Goal: Task Accomplishment & Management: Use online tool/utility

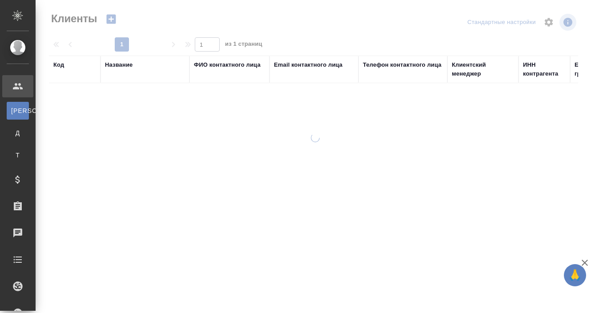
select select "RU"
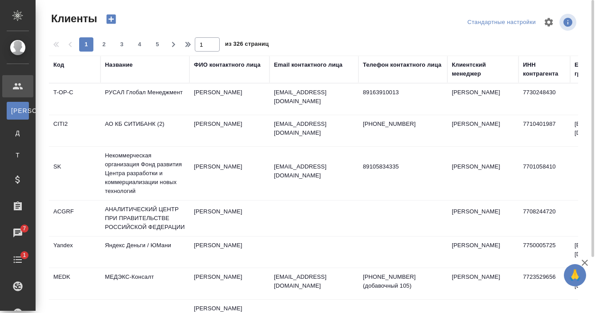
click at [125, 65] on div "Название" at bounding box center [119, 64] width 28 height 9
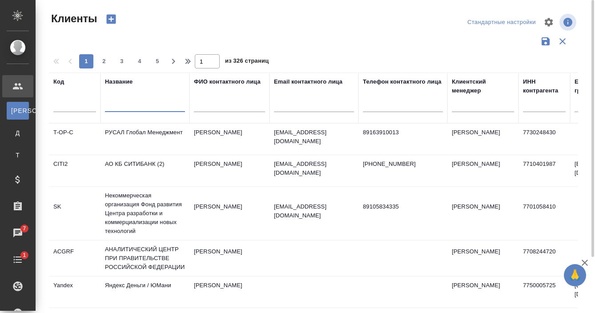
click at [125, 105] on input "text" at bounding box center [145, 106] width 80 height 11
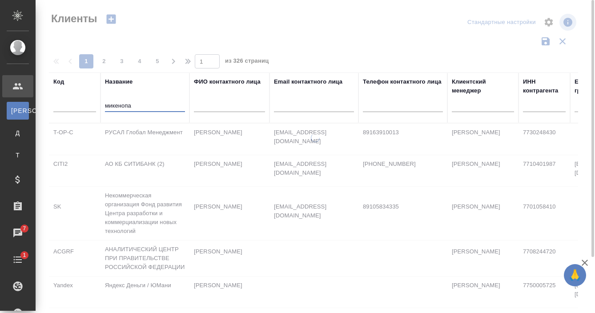
type input "микенопа"
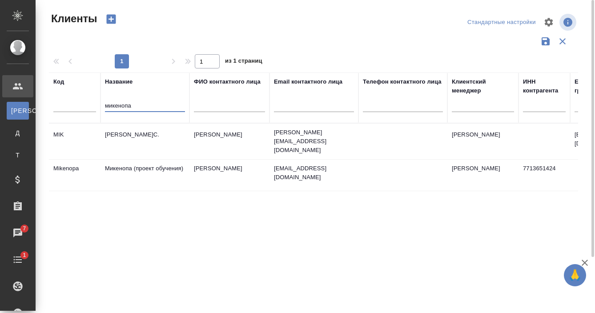
click at [173, 166] on td "Микенопа (проект обучения)" at bounding box center [145, 175] width 89 height 31
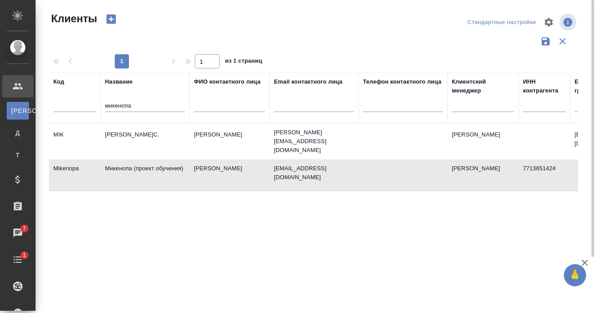
click at [173, 166] on td "Микенопа (проект обучения)" at bounding box center [145, 175] width 89 height 31
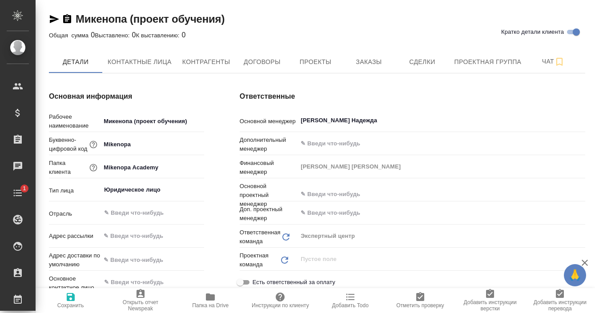
type textarea "x"
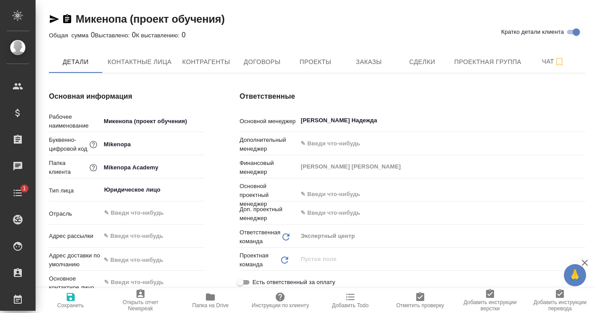
type textarea "x"
click at [371, 59] on span "Заказы" at bounding box center [368, 61] width 43 height 11
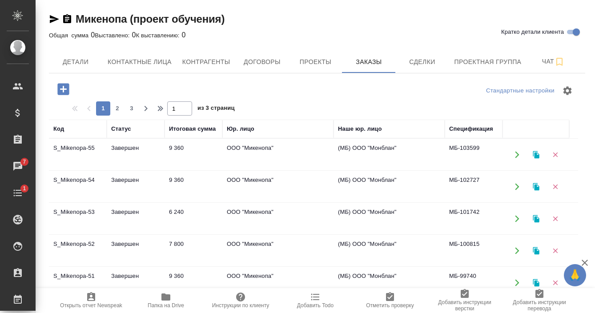
click at [536, 156] on icon "button" at bounding box center [536, 155] width 6 height 8
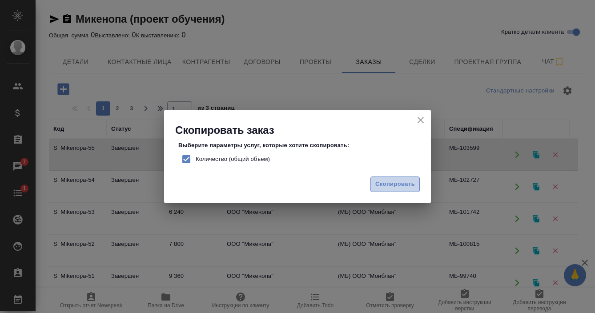
click at [405, 184] on span "Скопировать" at bounding box center [395, 184] width 40 height 10
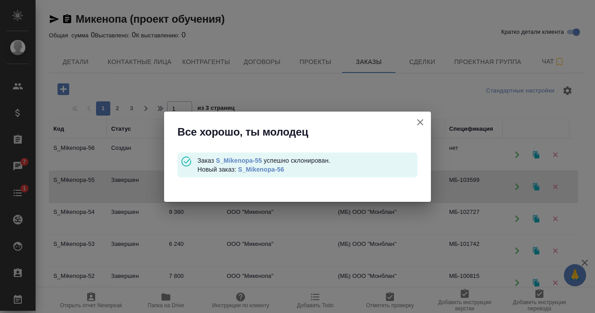
click at [270, 166] on link "S_Mikenopa-56" at bounding box center [261, 169] width 46 height 7
click at [422, 121] on icon "button" at bounding box center [420, 122] width 6 height 6
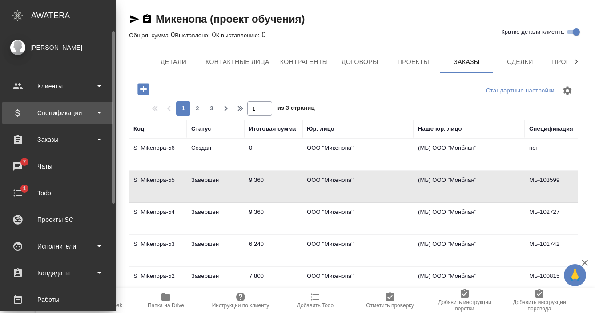
click at [60, 112] on div "Спецификации" at bounding box center [58, 112] width 102 height 13
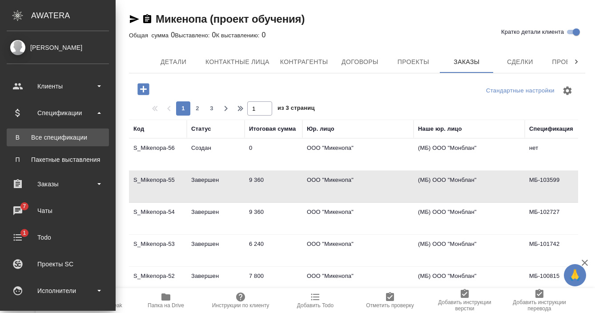
click at [57, 140] on div "Все спецификации" at bounding box center [57, 137] width 93 height 9
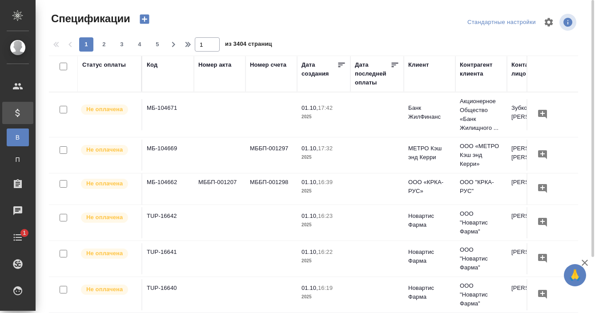
click at [142, 19] on icon "button" at bounding box center [144, 19] width 12 height 12
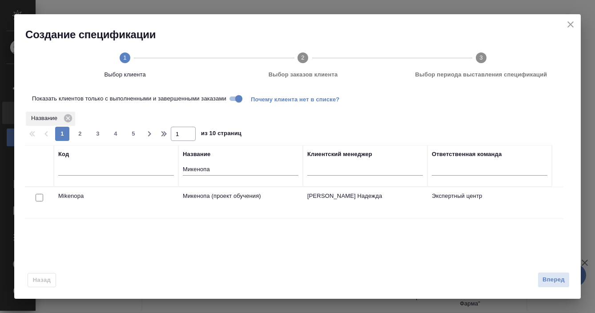
click at [36, 198] on input "checkbox" at bounding box center [40, 198] width 8 height 8
checkbox input "true"
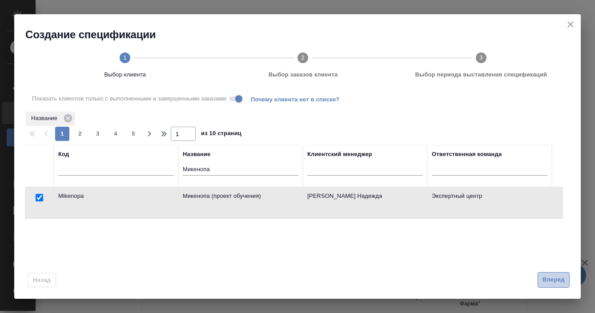
click at [551, 278] on span "Вперед" at bounding box center [554, 280] width 22 height 10
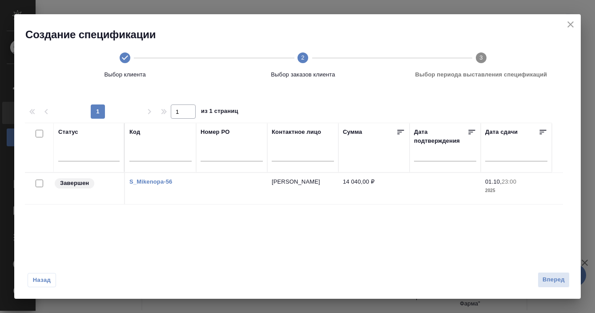
click at [40, 187] on div at bounding box center [39, 183] width 20 height 12
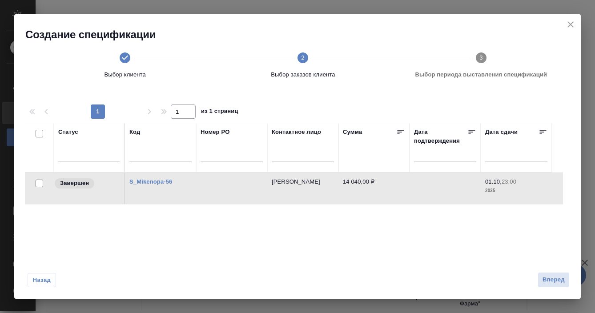
click at [38, 186] on input "checkbox" at bounding box center [40, 184] width 8 height 8
checkbox input "true"
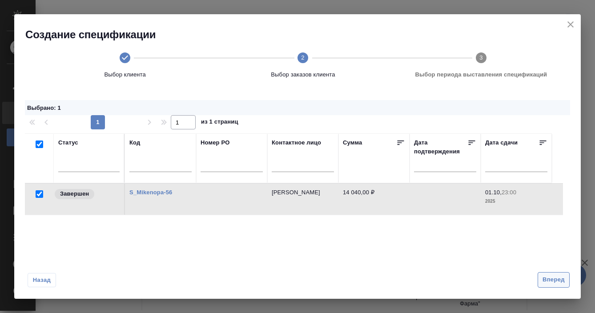
click at [562, 278] on span "Вперед" at bounding box center [554, 280] width 22 height 10
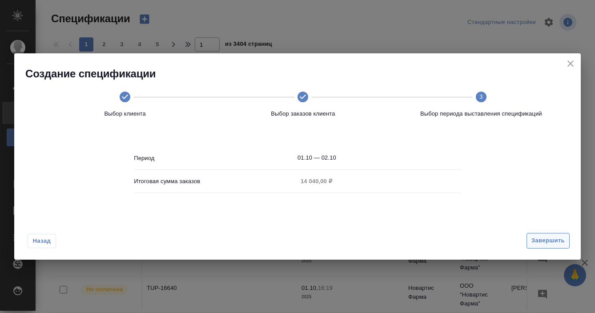
click at [547, 240] on span "Завершить" at bounding box center [548, 241] width 33 height 10
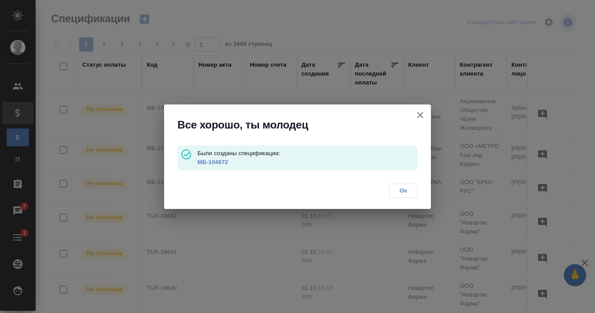
click at [211, 160] on link "МБ-104672" at bounding box center [213, 162] width 31 height 7
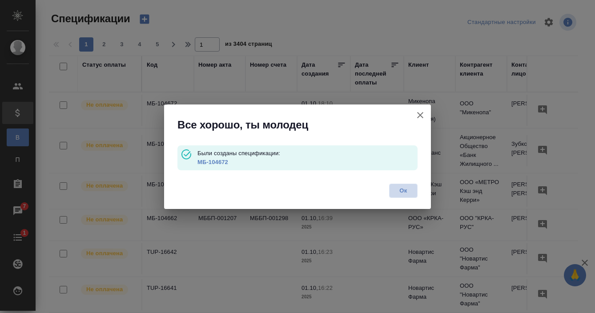
click at [396, 190] on span "Ок" at bounding box center [403, 190] width 19 height 9
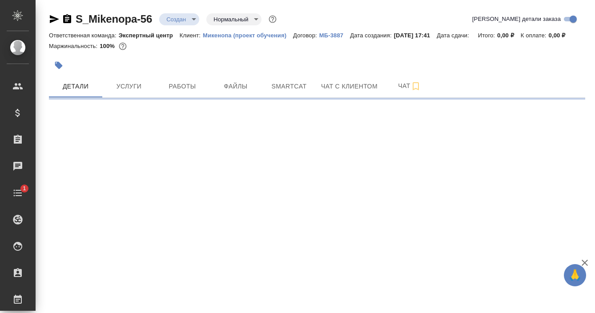
select select "RU"
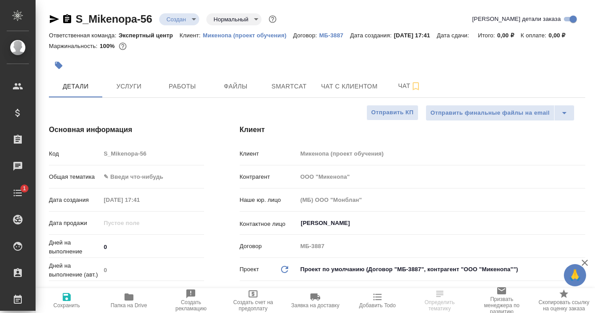
type textarea "x"
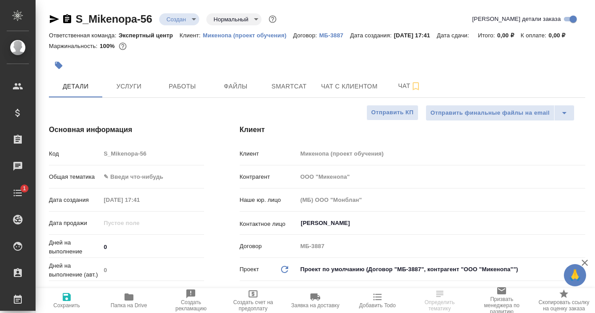
type textarea "x"
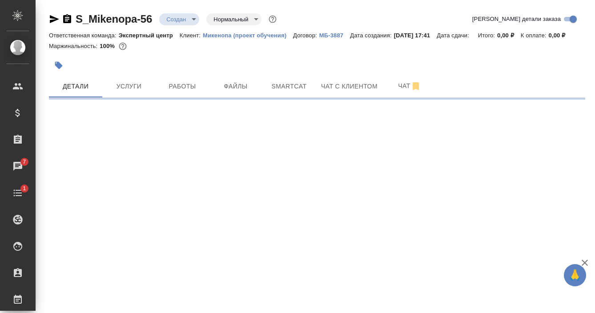
select select "RU"
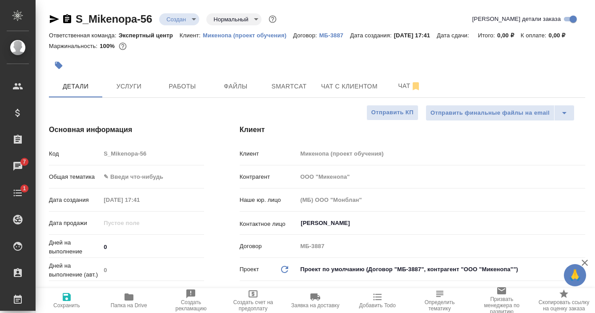
type textarea "x"
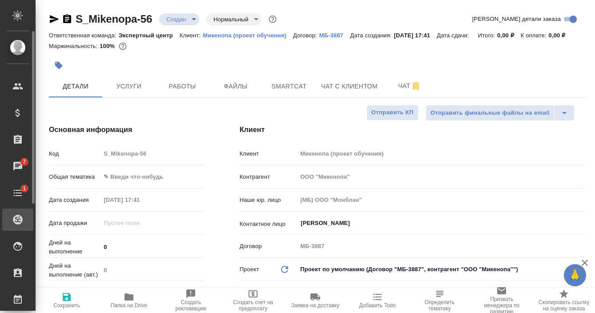
type textarea "x"
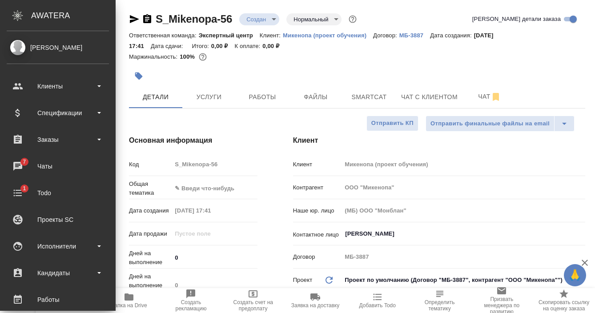
type textarea "x"
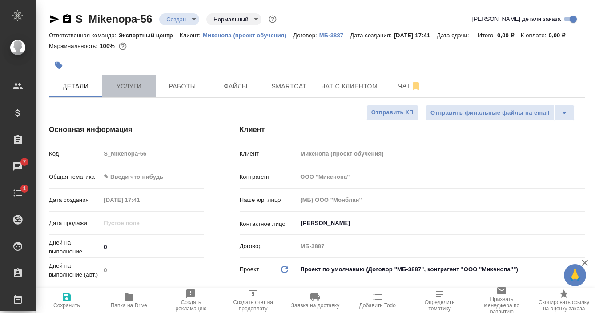
click at [134, 92] on span "Услуги" at bounding box center [129, 86] width 43 height 11
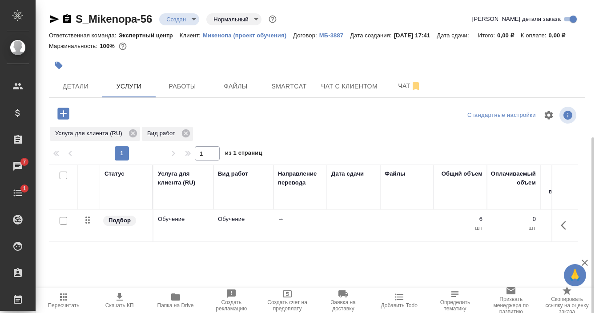
scroll to position [76, 0]
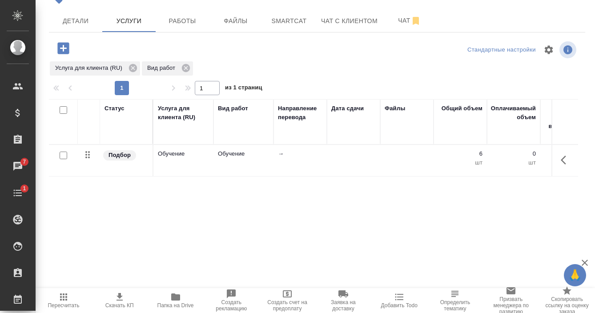
drag, startPoint x: 423, startPoint y: 248, endPoint x: 559, endPoint y: 183, distance: 150.4
click at [423, 248] on div "Статус Услуга для клиента (RU) Вид работ Направление перевода Дата сдачи Файлы …" at bounding box center [313, 194] width 529 height 191
click at [561, 161] on icon "button" at bounding box center [566, 160] width 11 height 11
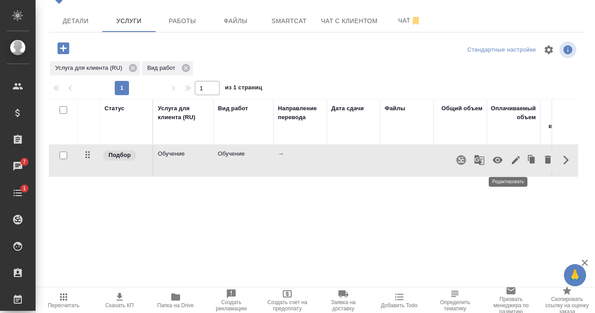
click at [511, 165] on icon "button" at bounding box center [516, 160] width 11 height 11
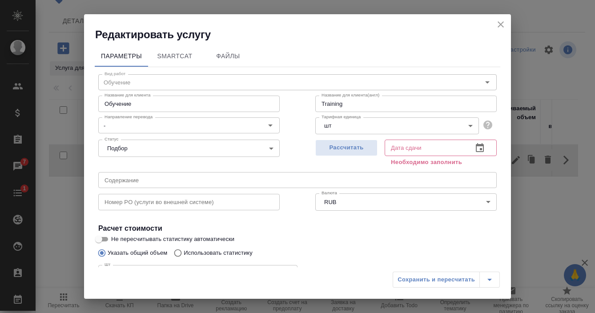
click at [499, 26] on icon "close" at bounding box center [501, 24] width 6 height 6
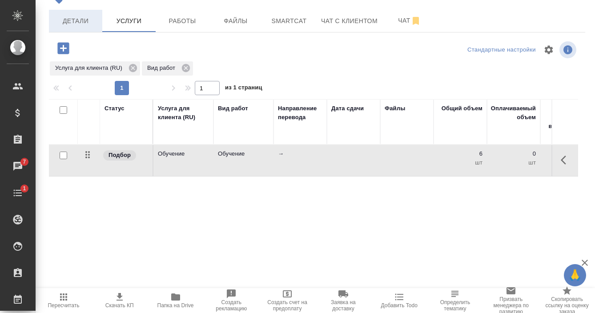
click at [85, 18] on span "Детали" at bounding box center [75, 21] width 43 height 11
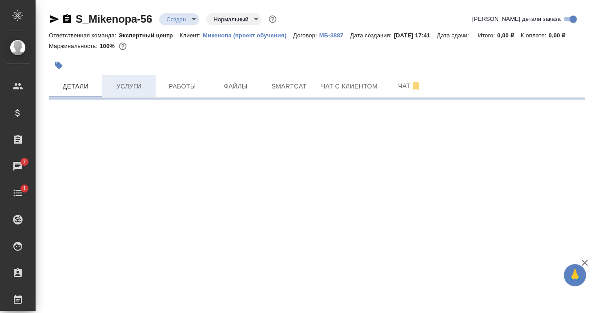
select select "RU"
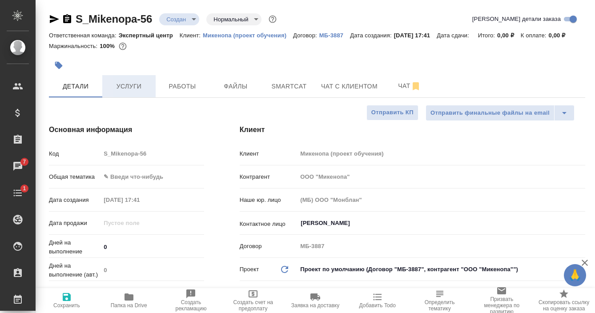
type textarea "x"
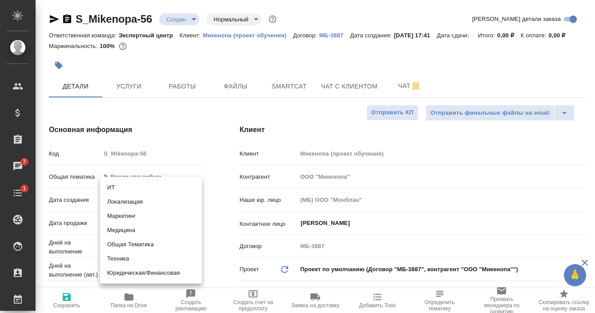
click at [129, 188] on body "🙏 .cls-1 fill:#fff; AWATERA [PERSON_NAME] Спецификации Заказы 7 Чаты 1 Todo Про…" at bounding box center [297, 156] width 595 height 313
click at [129, 245] on li "Общая Тематика" at bounding box center [151, 245] width 102 height 14
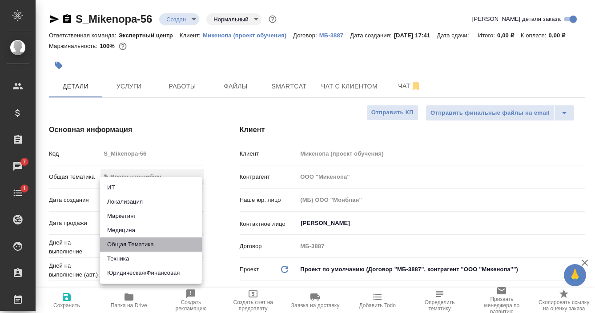
type input "obtem"
type textarea "x"
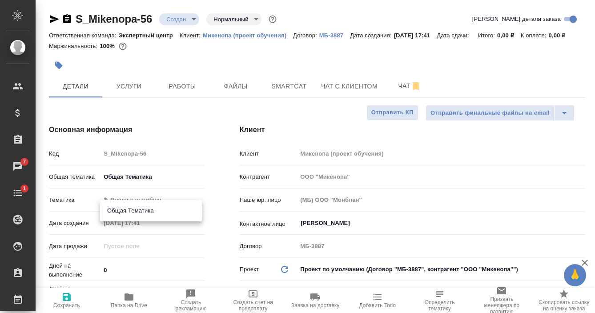
click at [137, 211] on body "🙏 .cls-1 fill:#fff; AWATERA [PERSON_NAME] Спецификации Заказы 7 Чаты 1 Todo Про…" at bounding box center [297, 156] width 595 height 313
click at [135, 210] on li "Общая Тематика" at bounding box center [151, 211] width 102 height 14
type textarea "x"
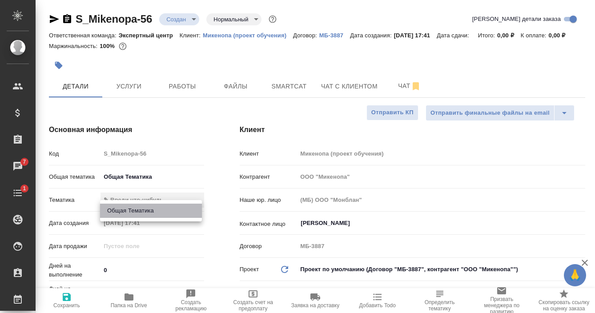
type input "6012b1ca196b0e5c9229a120"
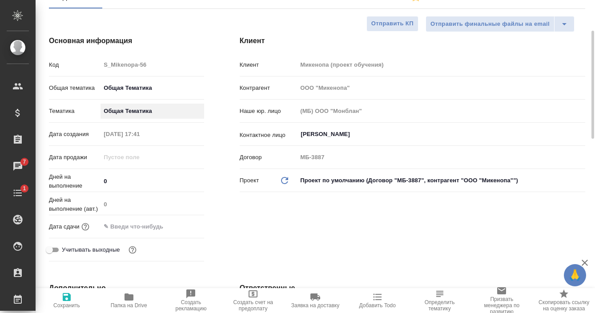
scroll to position [133, 0]
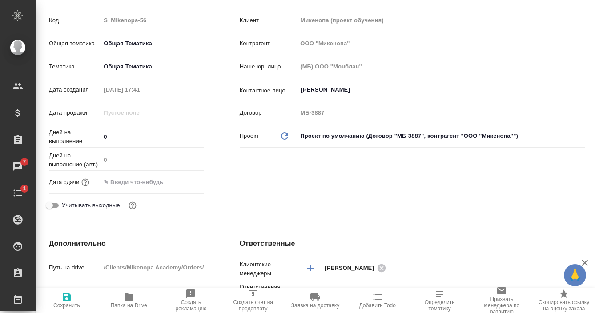
click at [147, 189] on input "text" at bounding box center [140, 182] width 78 height 13
click at [178, 187] on icon "button" at bounding box center [178, 182] width 11 height 11
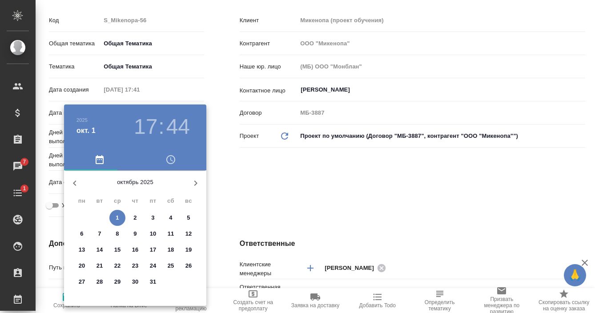
click at [120, 219] on span "1" at bounding box center [117, 218] width 16 height 9
type input "[DATE] 17:44"
type textarea "x"
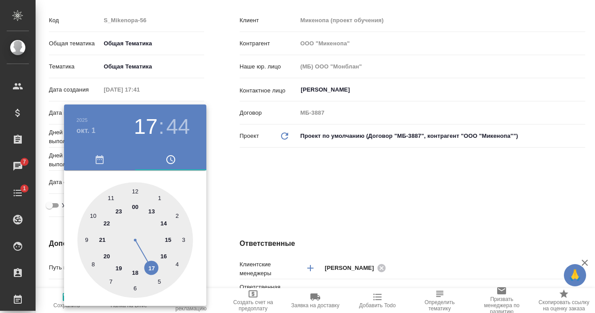
click at [119, 212] on div at bounding box center [135, 240] width 116 height 116
type input "[DATE] 23:44"
type textarea "x"
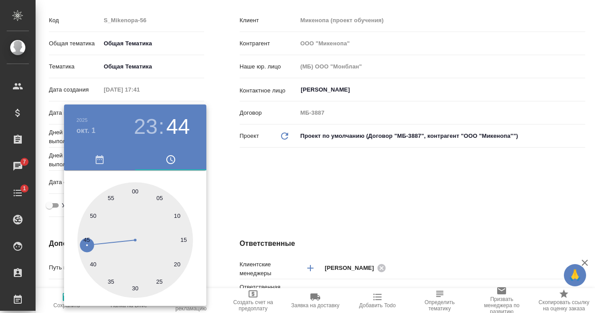
click at [136, 189] on div at bounding box center [135, 240] width 116 height 116
type input "[DATE] 23:00"
type textarea "x"
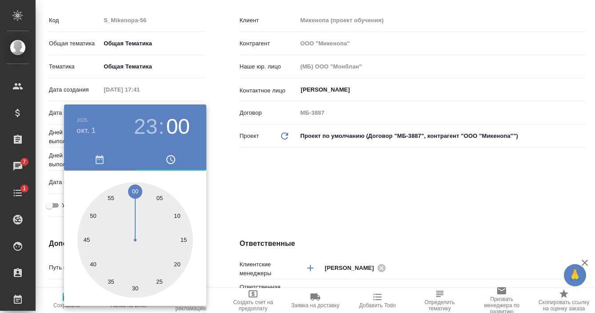
click at [247, 202] on div at bounding box center [297, 156] width 595 height 313
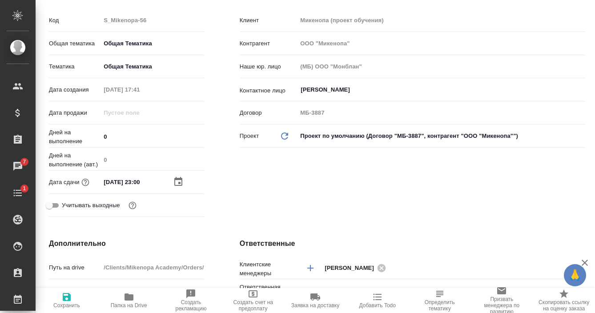
click at [63, 304] on span "Сохранить" at bounding box center [66, 305] width 27 height 6
type textarea "x"
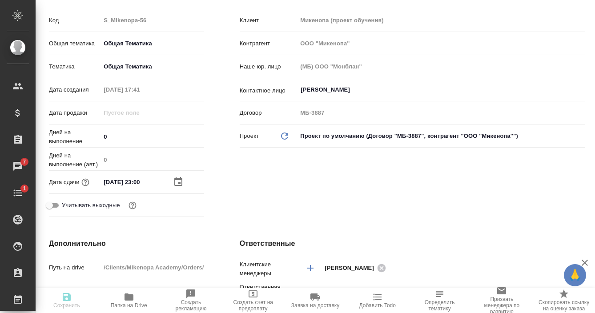
type textarea "x"
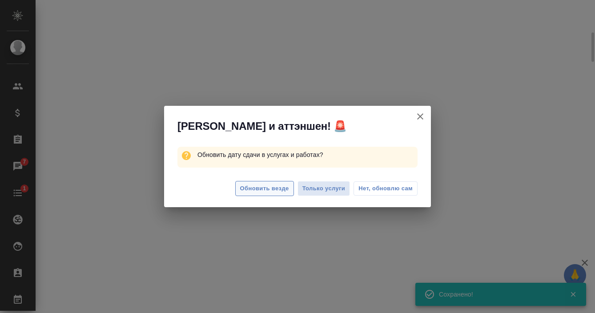
select select "RU"
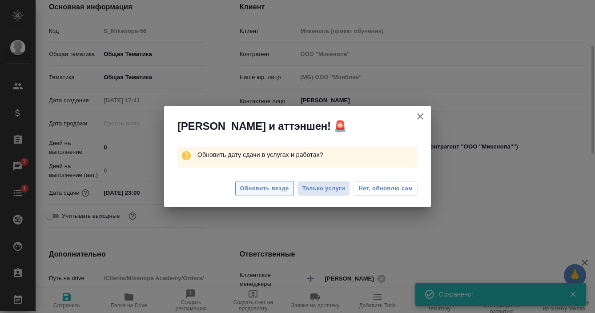
type textarea "x"
click at [256, 189] on span "Обновить везде" at bounding box center [264, 189] width 49 height 10
type textarea "x"
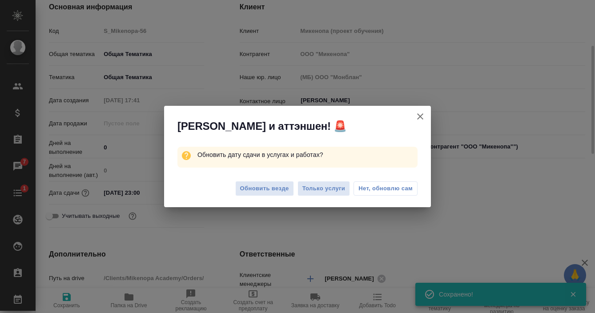
type textarea "x"
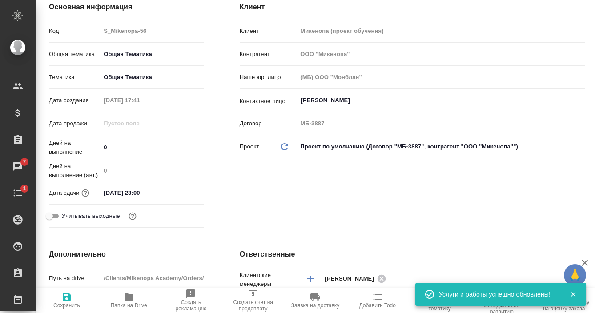
click at [576, 295] on icon "button" at bounding box center [573, 294] width 8 height 8
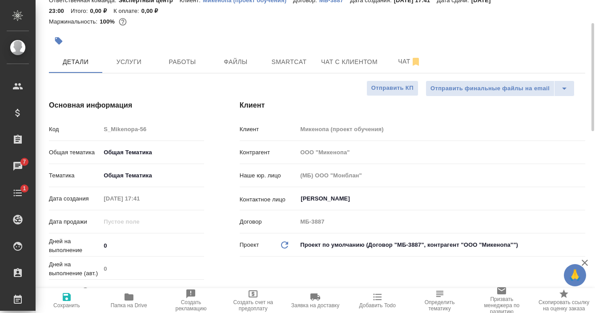
scroll to position [0, 0]
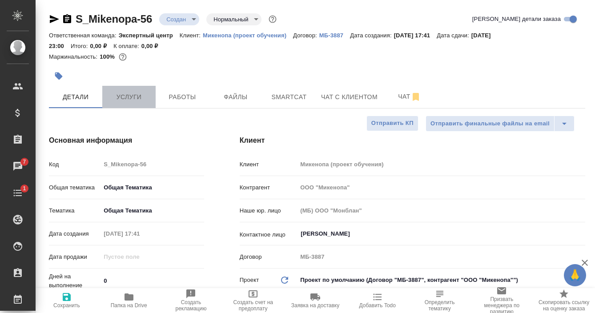
click at [135, 98] on span "Услуги" at bounding box center [129, 97] width 43 height 11
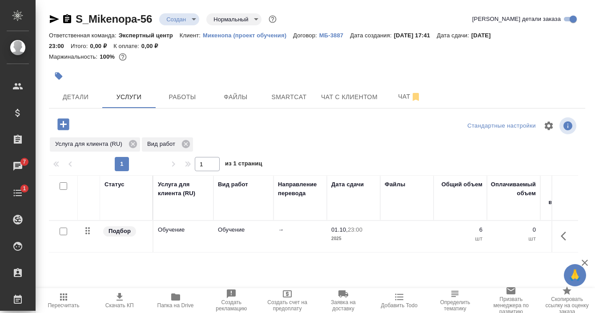
click at [565, 235] on button "button" at bounding box center [566, 236] width 21 height 21
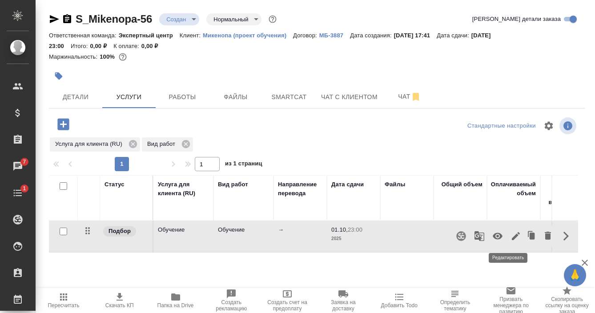
click at [511, 238] on icon "button" at bounding box center [516, 236] width 11 height 11
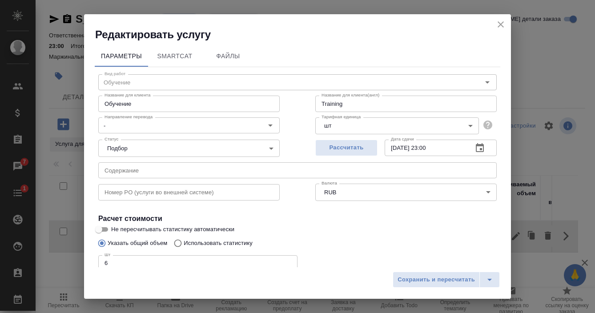
click at [375, 222] on h4 "Расчет стоимости" at bounding box center [297, 219] width 399 height 11
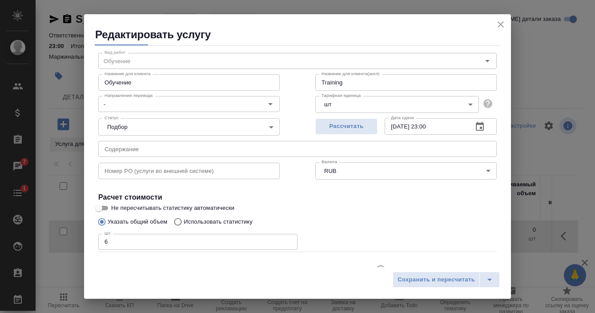
scroll to position [63, 0]
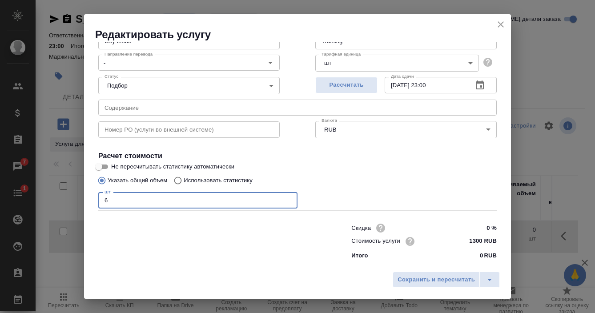
drag, startPoint x: 97, startPoint y: 198, endPoint x: 84, endPoint y: 196, distance: 13.2
click at [84, 196] on div "Параметры SmartCat Файлы Вид работ Обучение Вид работ Название для клиента Обуч…" at bounding box center [297, 155] width 427 height 226
type input "9"
click at [241, 249] on div at bounding box center [207, 241] width 253 height 36
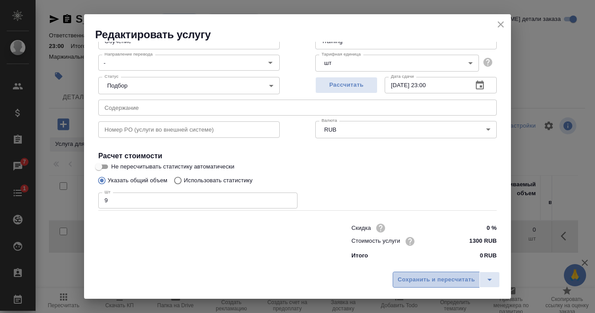
click at [415, 280] on span "Сохранить и пересчитать" at bounding box center [436, 280] width 77 height 10
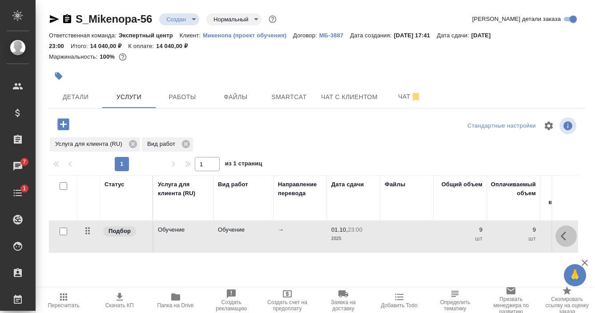
click at [561, 237] on icon "button" at bounding box center [566, 236] width 11 height 11
click at [511, 238] on icon "button" at bounding box center [516, 236] width 11 height 11
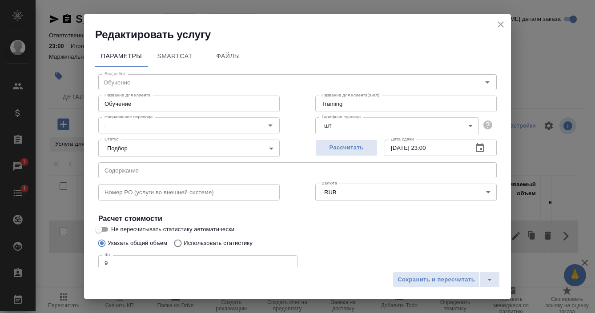
click at [154, 153] on body "🙏 .cls-1 fill:#fff; AWATERA [PERSON_NAME] Спецификации Заказы 7 Чаты 1 Todo Про…" at bounding box center [297, 156] width 595 height 313
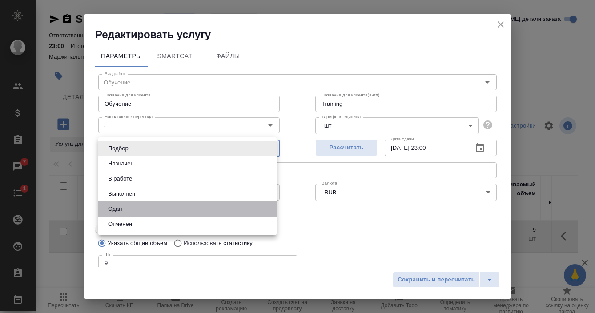
click at [133, 210] on li "Сдан" at bounding box center [187, 209] width 178 height 15
type input "closed"
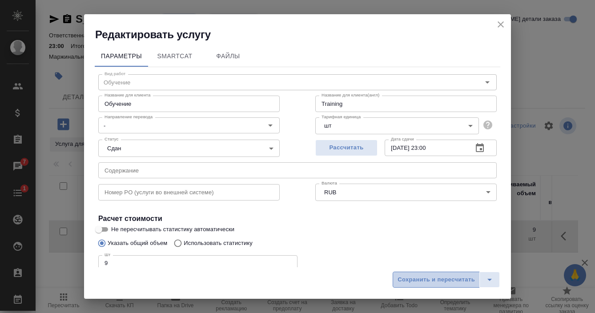
click at [430, 281] on span "Сохранить и пересчитать" at bounding box center [436, 280] width 77 height 10
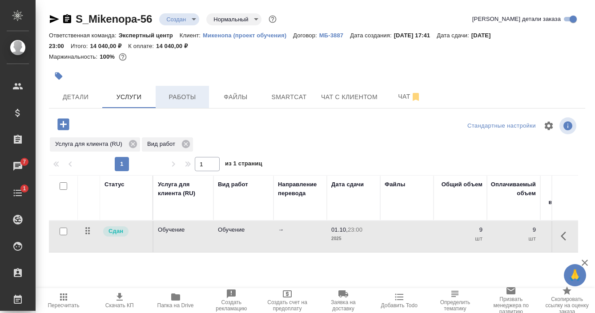
click at [168, 102] on span "Работы" at bounding box center [182, 97] width 43 height 11
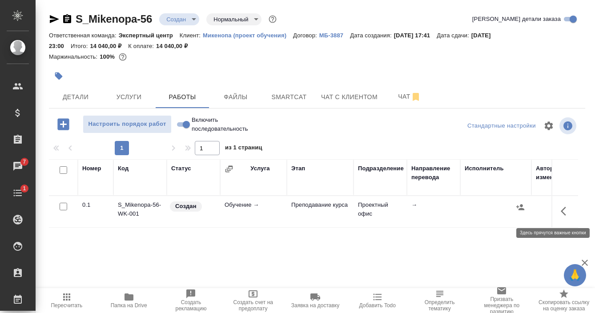
click at [561, 206] on icon "button" at bounding box center [566, 211] width 11 height 11
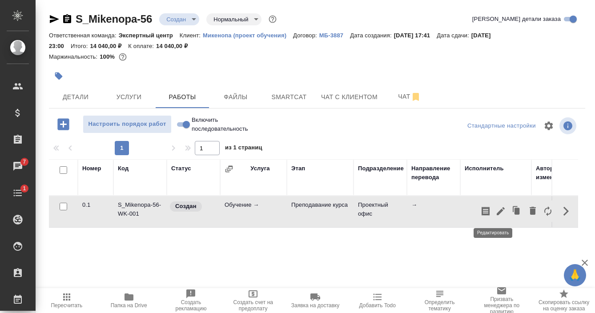
click at [496, 210] on icon "button" at bounding box center [501, 211] width 11 height 11
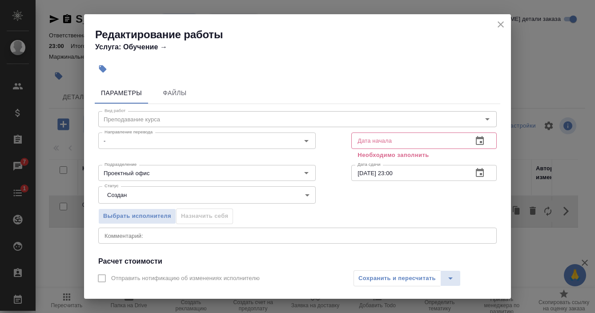
click at [476, 145] on icon "button" at bounding box center [480, 140] width 8 height 9
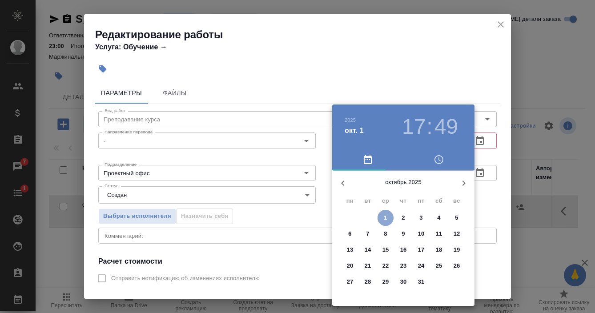
click at [386, 219] on p "1" at bounding box center [385, 218] width 3 height 9
type input "[DATE] 17:49"
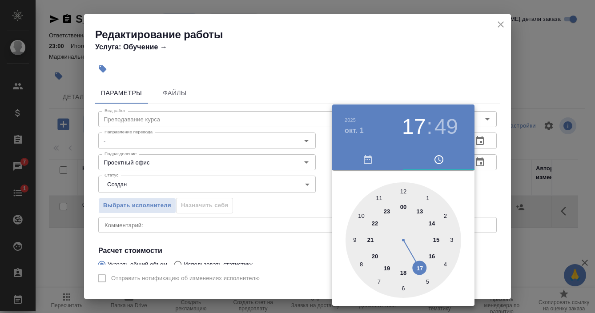
click at [494, 204] on div at bounding box center [297, 156] width 595 height 313
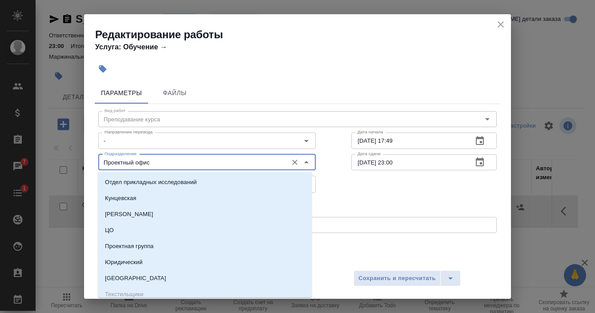
click at [159, 162] on input "Проектный офис" at bounding box center [192, 162] width 182 height 11
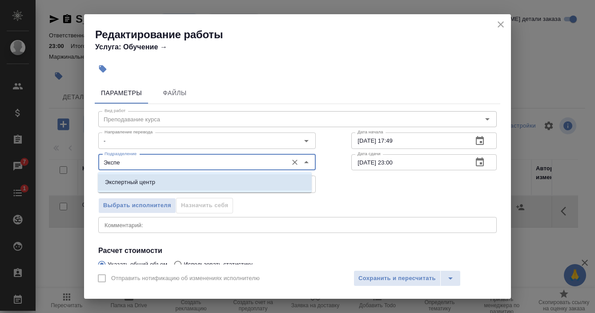
click at [145, 180] on p "Экспертный центр" at bounding box center [130, 182] width 50 height 9
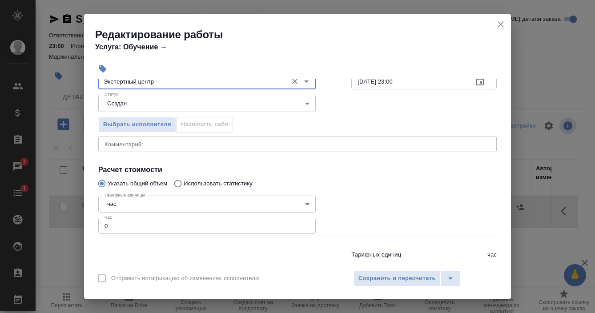
scroll to position [106, 0]
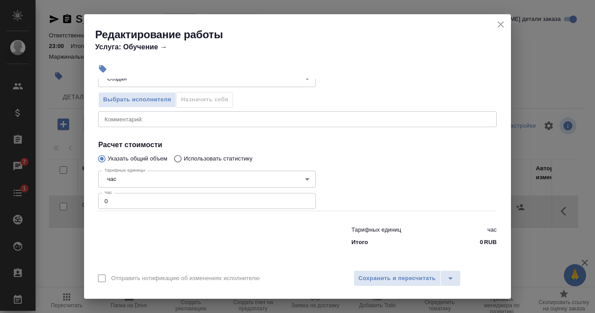
type input "Экспертный центр"
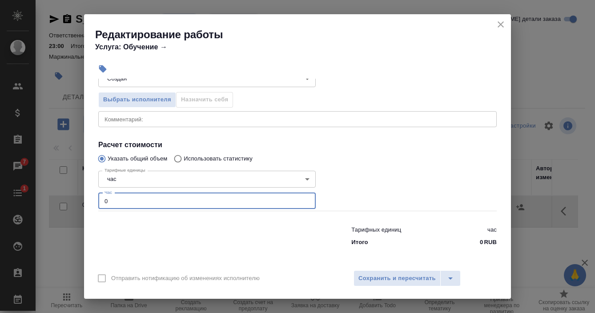
drag, startPoint x: 110, startPoint y: 198, endPoint x: 93, endPoint y: 196, distance: 17.0
click at [93, 196] on div "Параметры Файлы Вид работ Преподавание курса Вид работ Направление перевода - Н…" at bounding box center [297, 172] width 427 height 186
type input "9"
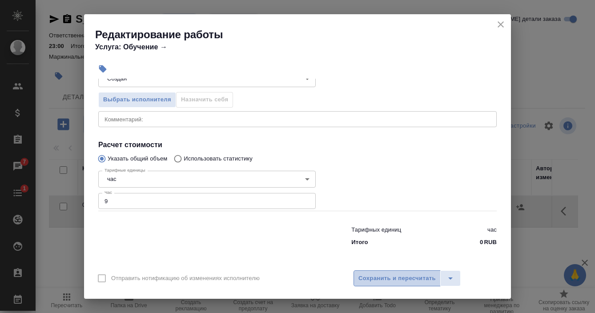
click at [403, 279] on span "Сохранить и пересчитать" at bounding box center [397, 279] width 77 height 10
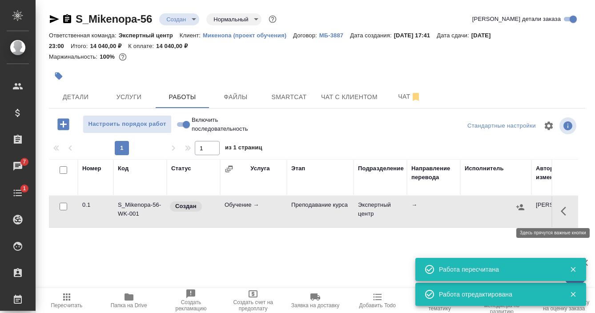
click at [556, 215] on button "button" at bounding box center [566, 211] width 21 height 21
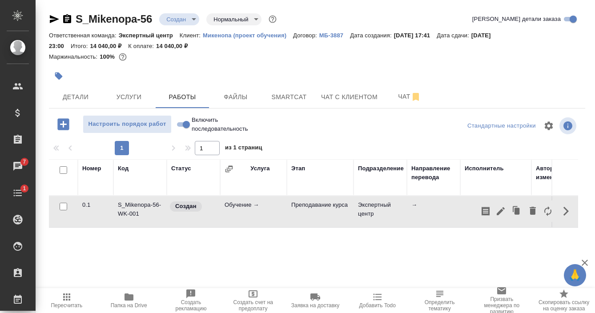
click at [388, 229] on div "Номер Код Статус Услуга Этап Подразделение Направление перевода Исполнитель Авт…" at bounding box center [313, 259] width 529 height 200
click at [182, 126] on input "Включить последовательность" at bounding box center [186, 124] width 32 height 11
checkbox input "true"
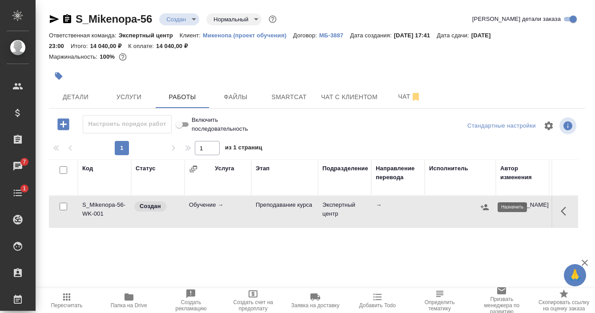
click at [485, 208] on icon "button" at bounding box center [485, 207] width 8 height 6
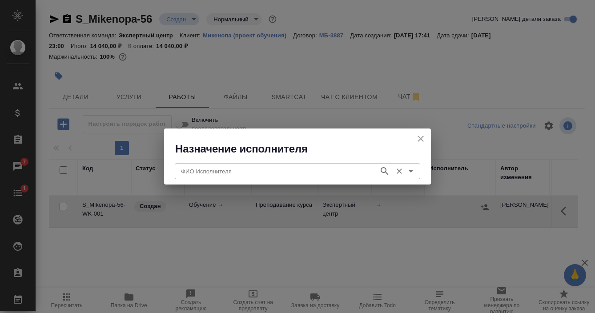
click at [286, 176] on input "ФИО Исполнителя" at bounding box center [275, 171] width 197 height 11
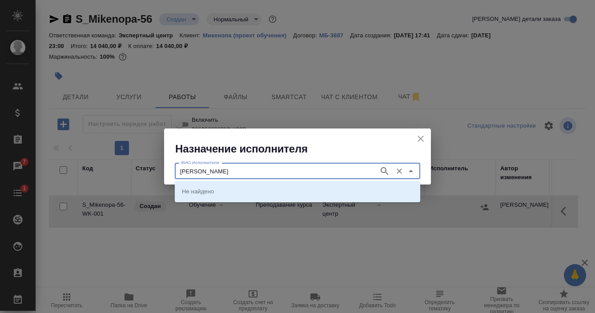
type input "[PERSON_NAME]"
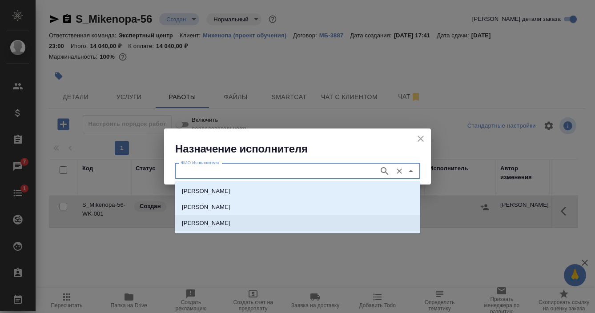
click at [233, 222] on li "[PERSON_NAME]" at bounding box center [298, 223] width 246 height 16
type input "[PERSON_NAME]"
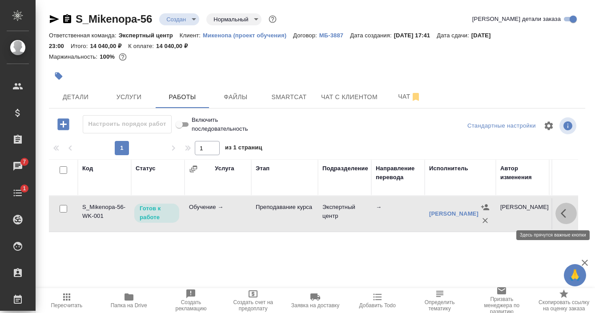
click at [561, 212] on icon "button" at bounding box center [566, 213] width 11 height 11
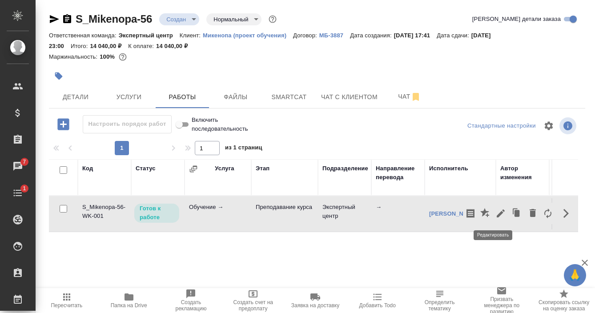
click at [496, 215] on icon "button" at bounding box center [501, 213] width 11 height 11
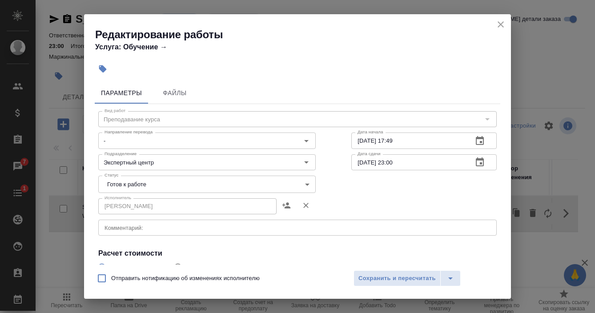
click at [192, 182] on body "🙏 .cls-1 fill:#fff; AWATERA [PERSON_NAME] Спецификации Заказы 7 Чаты 1 Todo Про…" at bounding box center [297, 156] width 595 height 313
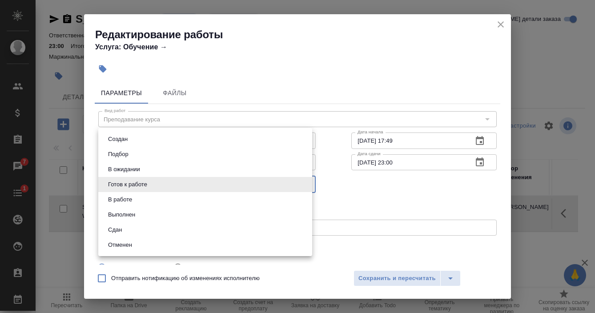
click at [116, 231] on button "Сдан" at bounding box center [114, 230] width 19 height 10
type input "closed"
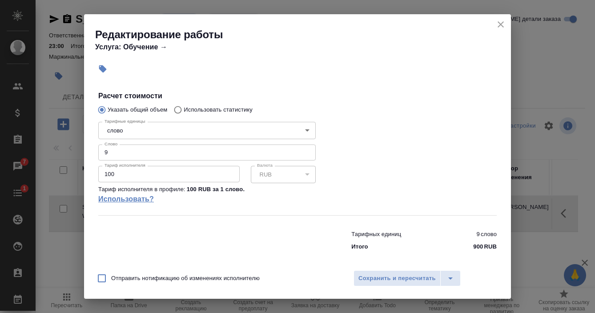
scroll to position [162, 0]
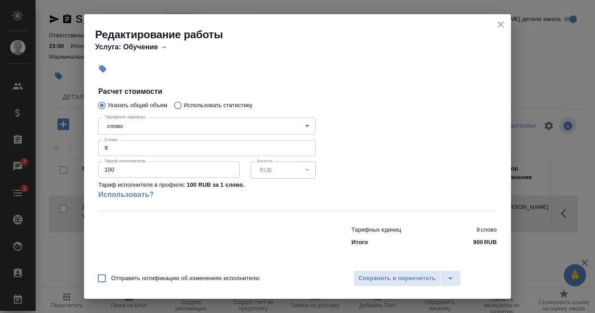
click at [132, 124] on body "🙏 .cls-1 fill:#fff; AWATERA [PERSON_NAME] Спецификации Заказы 7 Чаты 1 Todo Про…" at bounding box center [297, 156] width 595 height 313
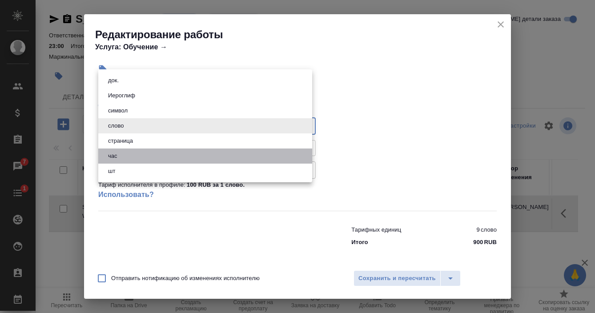
click at [133, 156] on li "час" at bounding box center [205, 156] width 214 height 15
type input "5a8b1489cc6b4906c91bfd93"
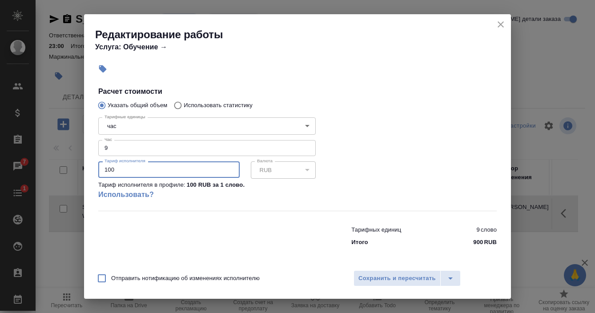
drag, startPoint x: 119, startPoint y: 162, endPoint x: 74, endPoint y: 167, distance: 45.2
click at [74, 167] on div "Редактирование работы Услуга: Обучение → Параметры Файлы Вид работ Преподавание…" at bounding box center [297, 156] width 595 height 313
type input "1200"
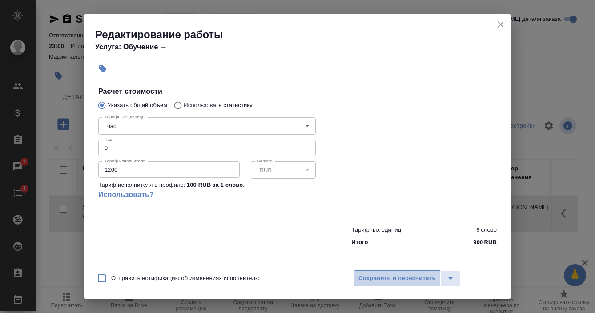
click at [403, 278] on span "Сохранить и пересчитать" at bounding box center [397, 279] width 77 height 10
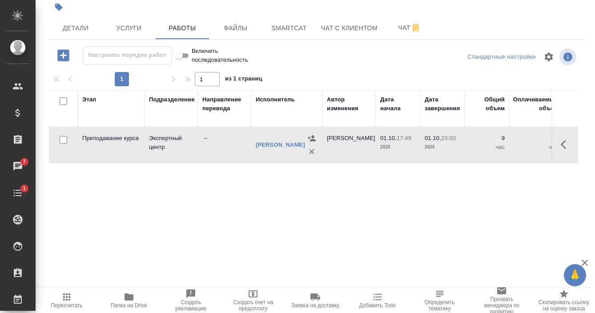
scroll to position [0, 0]
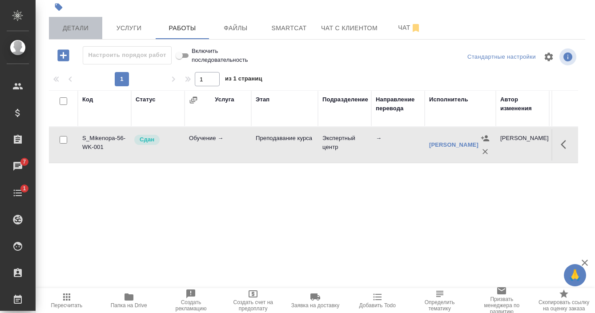
click at [73, 30] on span "Детали" at bounding box center [75, 28] width 43 height 11
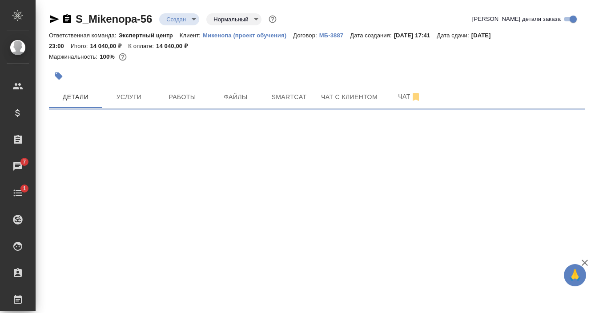
select select "RU"
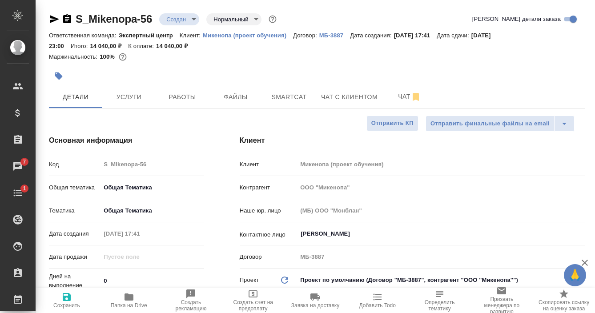
type textarea "x"
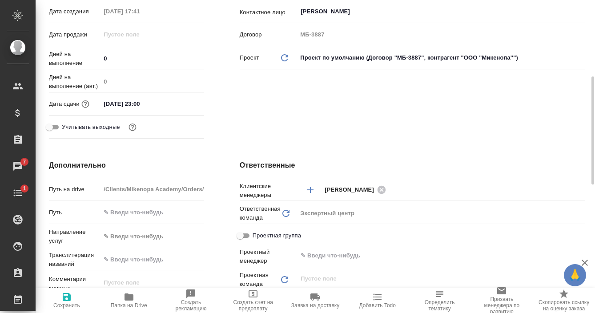
scroll to position [311, 0]
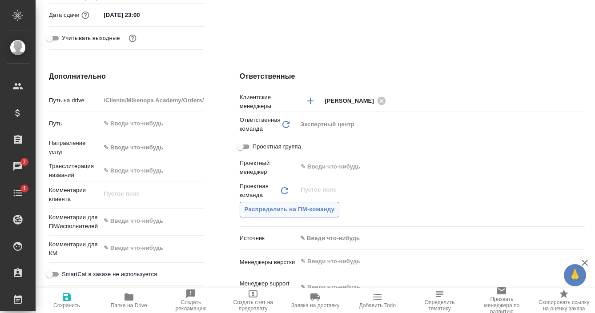
click at [306, 209] on span "Распределить на ПМ-команду" at bounding box center [290, 210] width 90 height 10
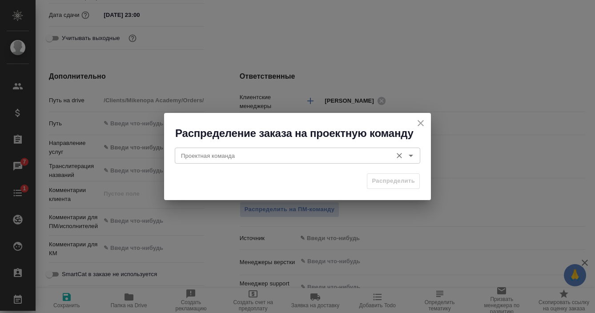
click at [238, 149] on div "Проектная команда" at bounding box center [298, 156] width 246 height 16
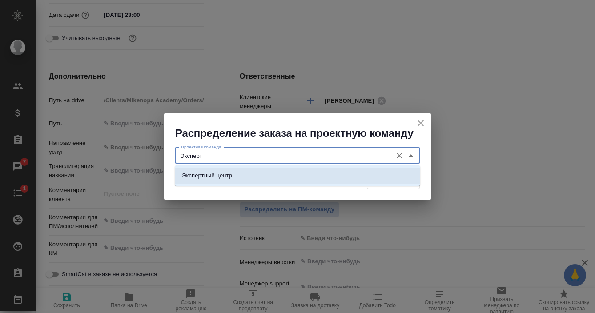
click at [235, 173] on li "Экспертный центр" at bounding box center [298, 176] width 246 height 16
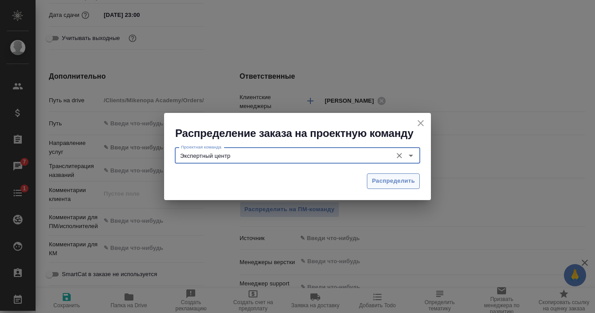
type input "Экспертный центр"
click at [413, 182] on span "Распределить" at bounding box center [393, 181] width 43 height 10
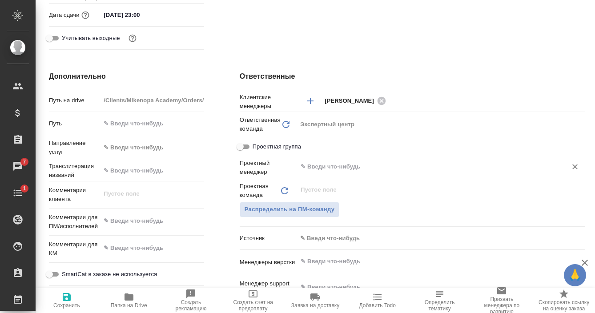
type textarea "x"
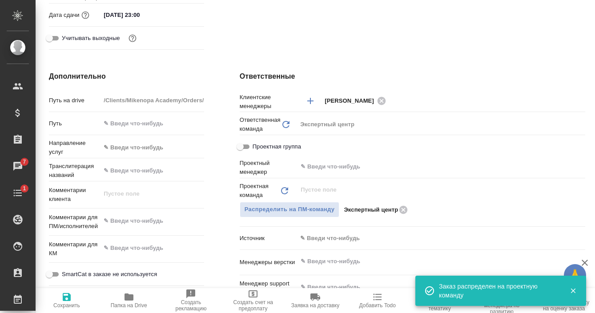
click at [64, 301] on icon "button" at bounding box center [67, 297] width 8 height 8
type textarea "x"
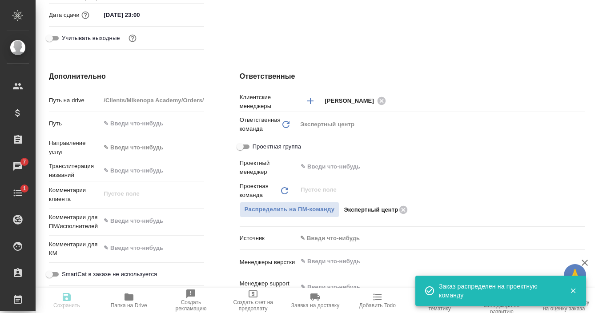
type textarea "x"
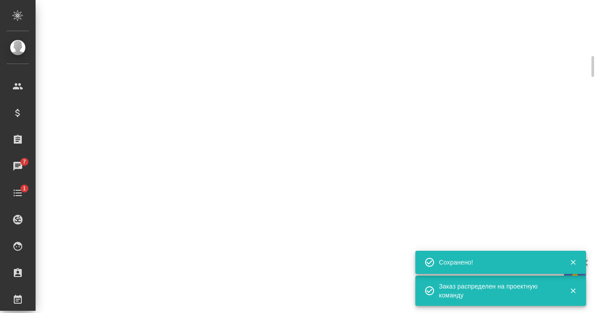
select select "RU"
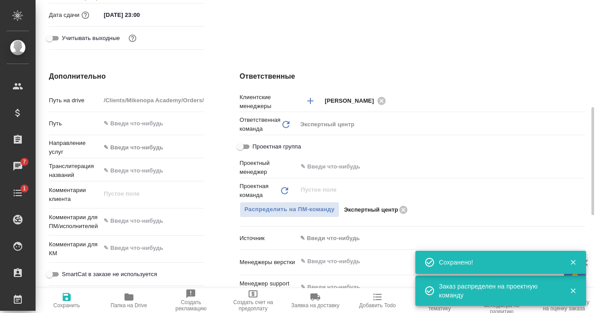
type textarea "x"
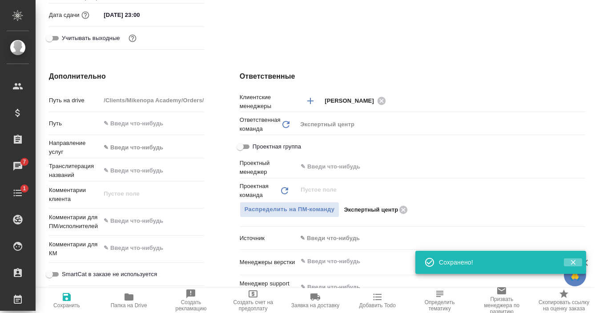
click at [573, 260] on icon "button" at bounding box center [573, 262] width 8 height 8
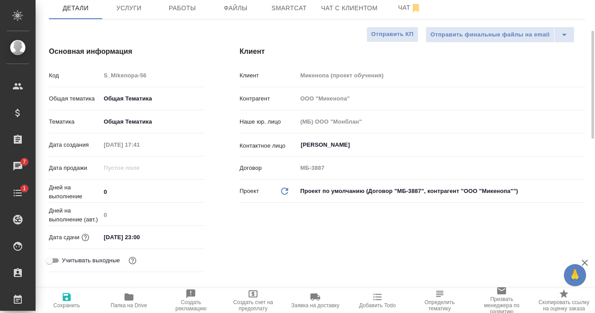
scroll to position [0, 0]
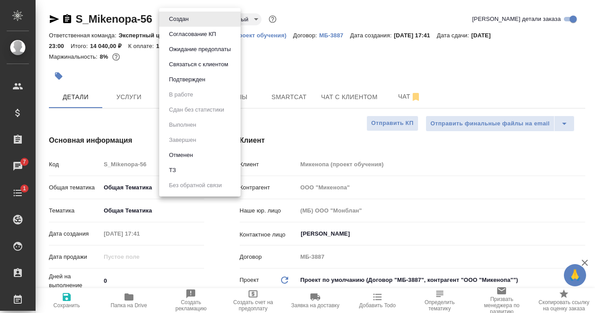
click at [184, 20] on body "🙏 .cls-1 fill:#fff; AWATERA [PERSON_NAME] Спецификации Заказы 7 Чаты 1 Todo Про…" at bounding box center [297, 156] width 595 height 313
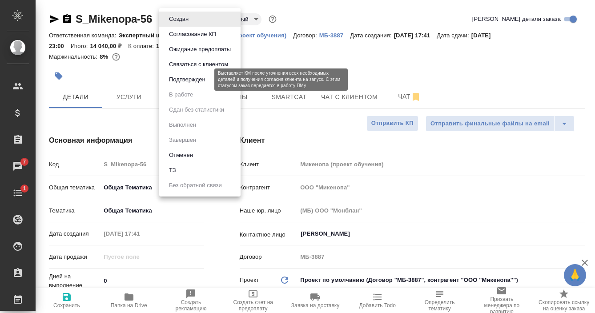
click at [196, 78] on button "Подтвержден" at bounding box center [187, 80] width 42 height 10
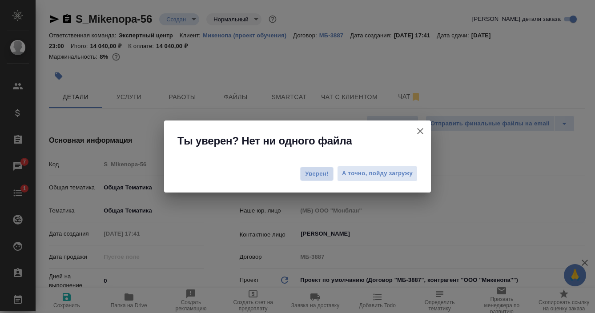
click at [322, 170] on span "Уверен!" at bounding box center [317, 173] width 24 height 9
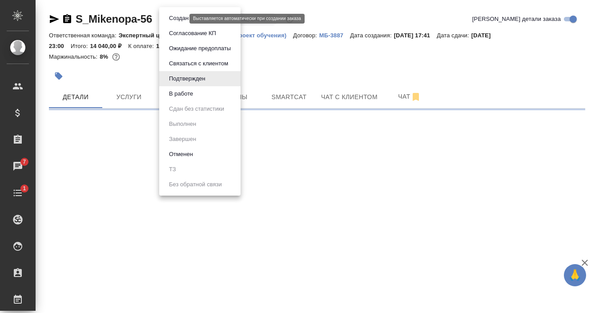
click at [183, 17] on body "🙏 .cls-1 fill:#fff; AWATERA [PERSON_NAME] Спецификации Заказы 7 Чаты 1 Todo Про…" at bounding box center [297, 156] width 595 height 313
select select "RU"
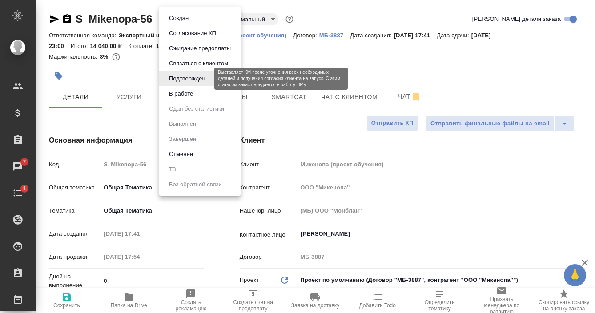
type textarea "x"
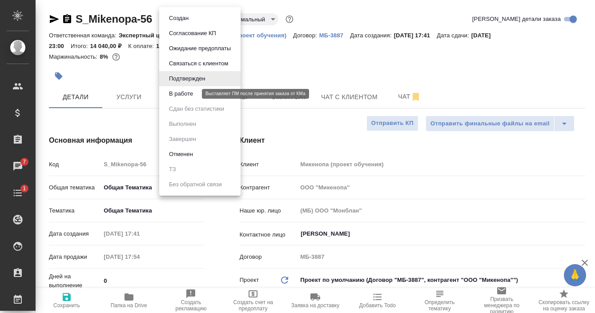
click at [186, 96] on button "В работе" at bounding box center [180, 94] width 29 height 10
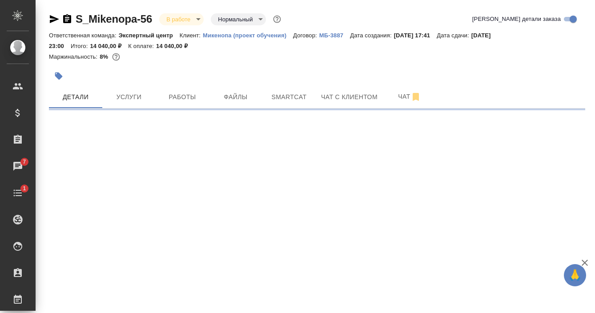
select select "RU"
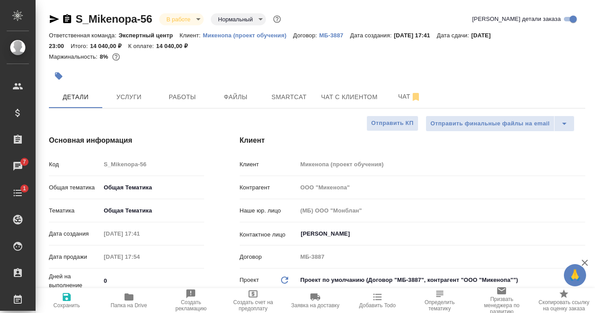
type textarea "x"
click at [195, 20] on body "🙏 .cls-1 fill:#fff; AWATERA [PERSON_NAME] Спецификации Заказы 7 Чаты 1 Todo Про…" at bounding box center [297, 156] width 595 height 313
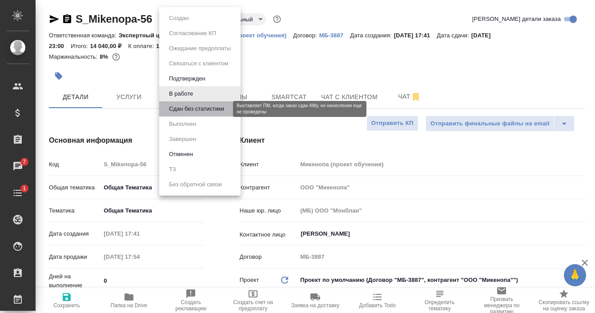
click at [195, 106] on button "Сдан без статистики" at bounding box center [196, 109] width 60 height 10
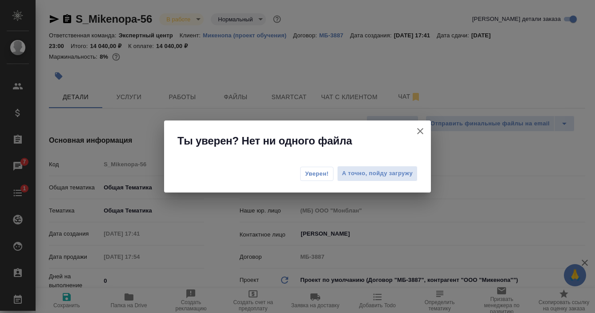
click at [308, 173] on span "Уверен!" at bounding box center [317, 173] width 24 height 9
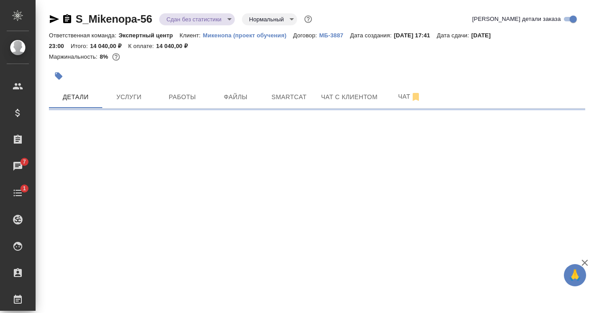
select select "RU"
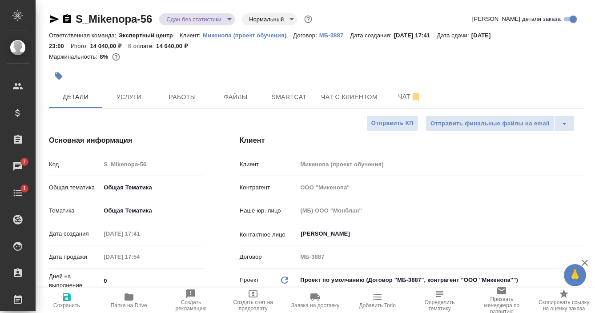
type textarea "x"
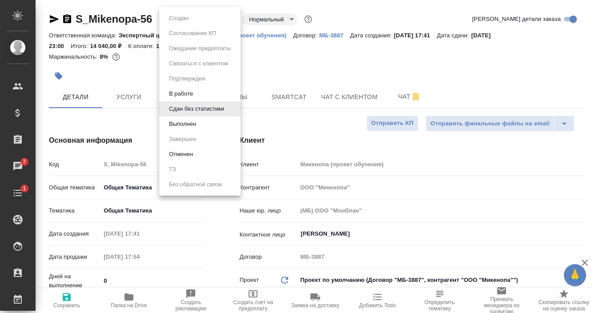
click at [179, 20] on body "🙏 .cls-1 fill:#fff; AWATERA [PERSON_NAME] Спецификации Заказы 7 Чаты 1 Todo Про…" at bounding box center [297, 156] width 595 height 313
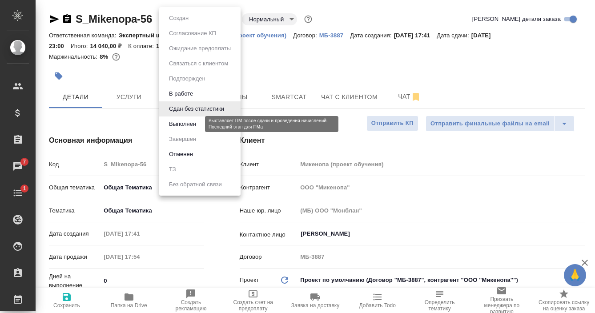
click at [196, 122] on button "Выполнен" at bounding box center [182, 124] width 32 height 10
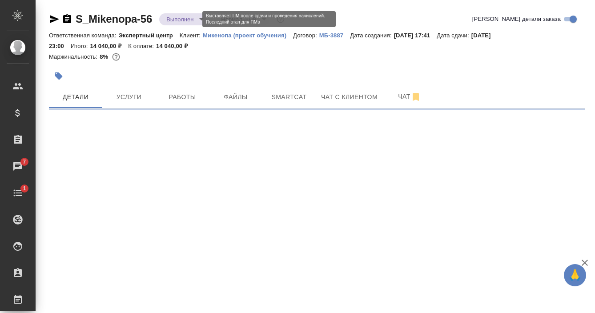
select select "RU"
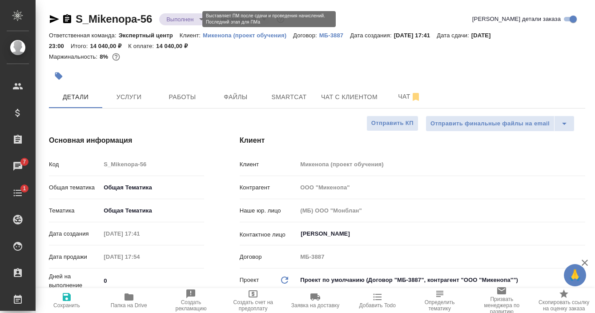
type textarea "x"
click at [176, 19] on body "🙏 .cls-1 fill:#fff; AWATERA [PERSON_NAME] Спецификации Заказы 7 Чаты 1 Todo Про…" at bounding box center [297, 156] width 595 height 313
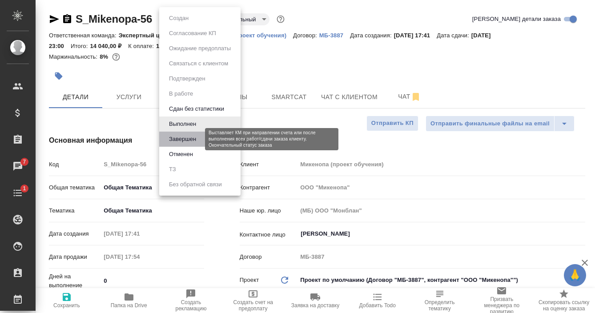
click at [181, 141] on button "Завершен" at bounding box center [182, 139] width 32 height 10
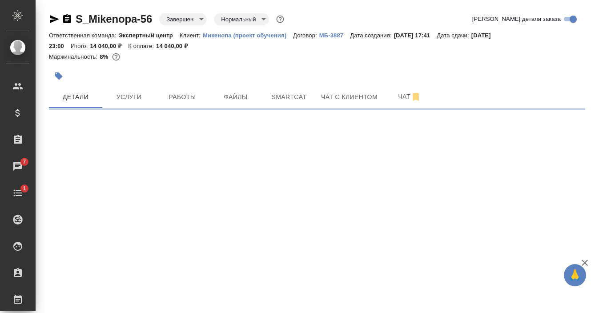
select select "RU"
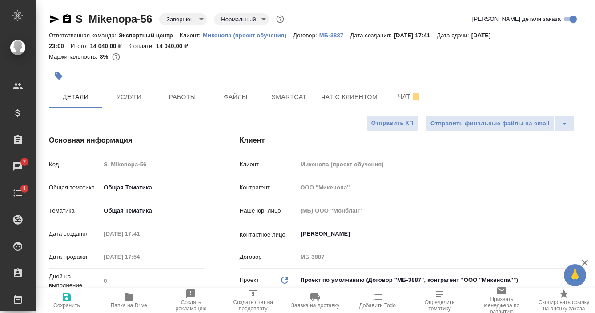
type textarea "x"
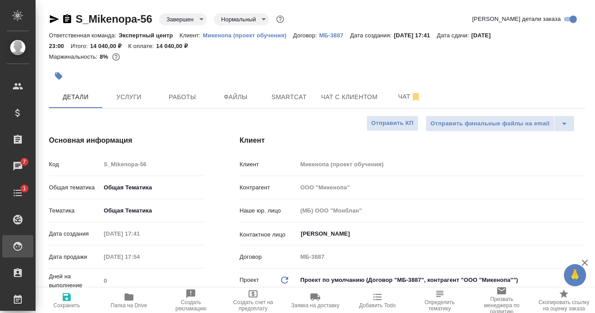
type textarea "x"
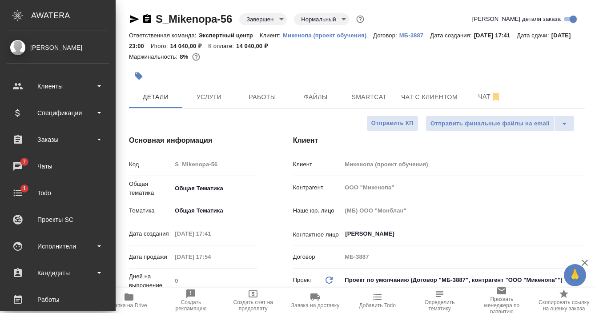
type textarea "x"
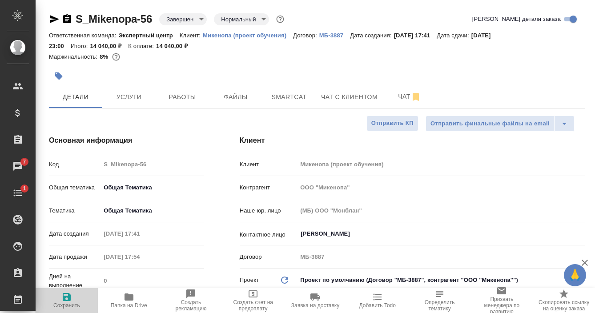
click at [61, 299] on icon "button" at bounding box center [66, 297] width 11 height 11
type textarea "x"
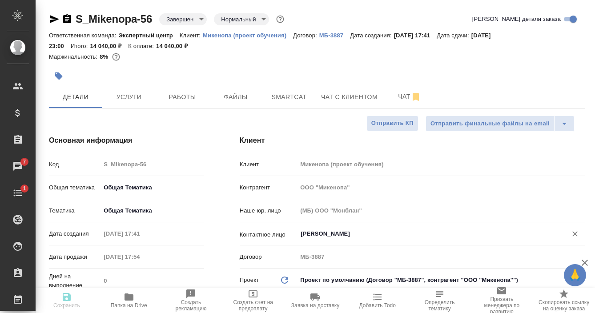
type textarea "x"
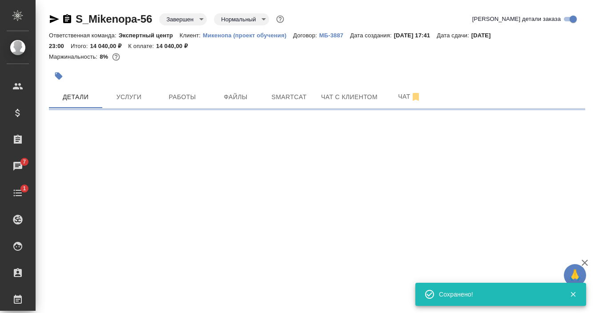
select select "RU"
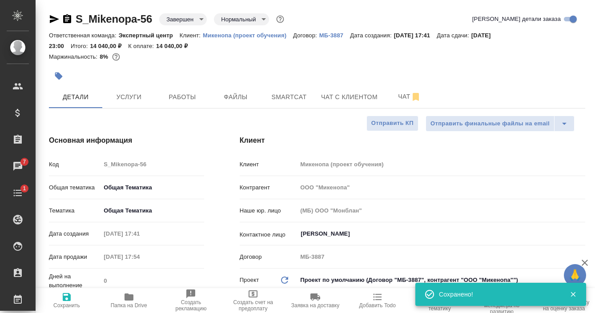
type textarea "x"
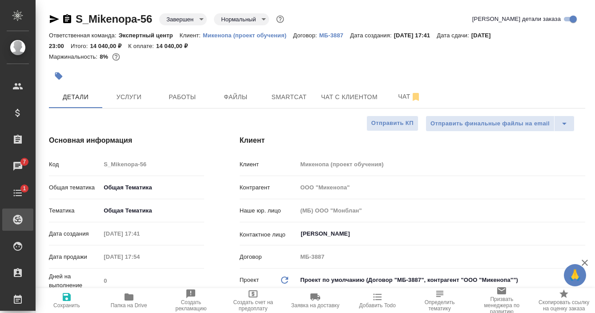
type textarea "x"
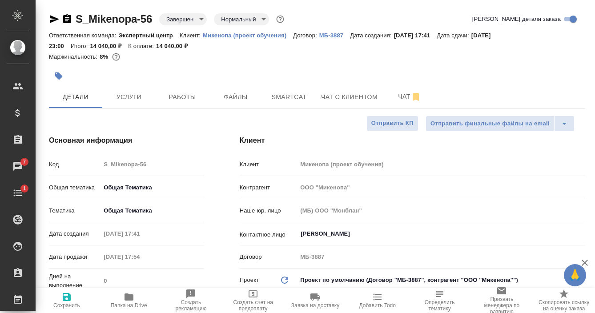
type textarea "x"
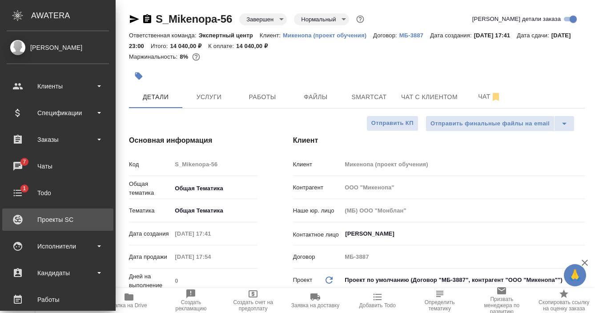
type textarea "x"
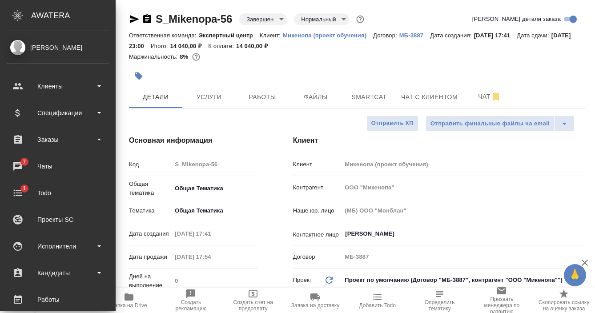
type textarea "x"
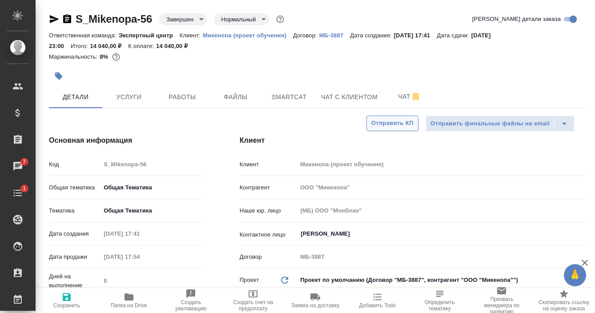
type textarea "x"
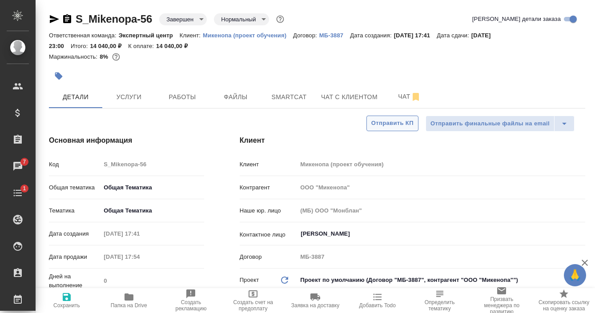
type textarea "x"
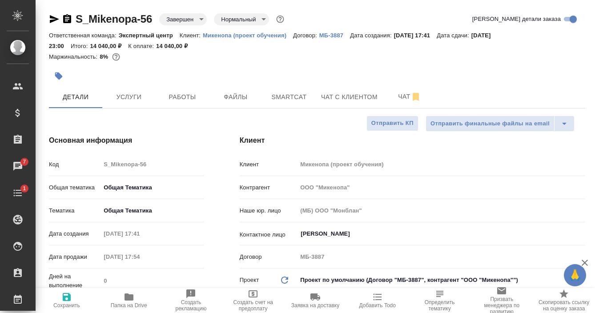
type textarea "x"
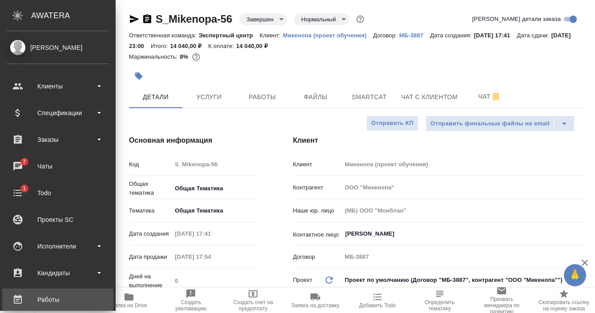
type textarea "x"
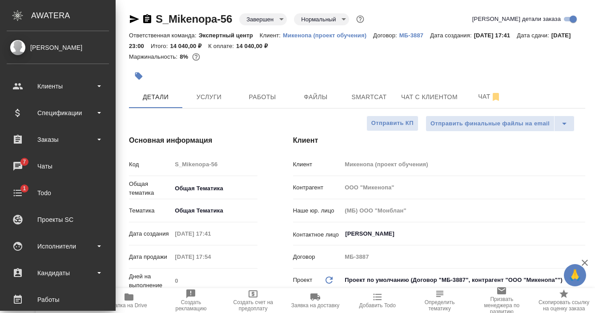
type textarea "x"
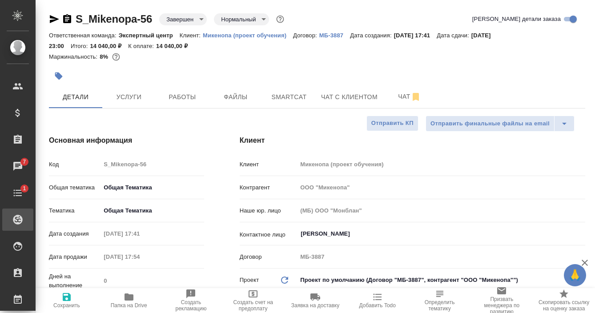
type textarea "x"
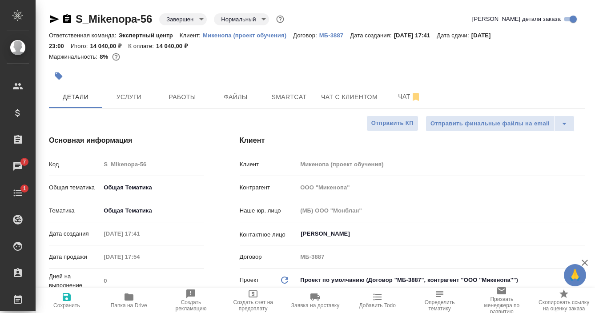
type textarea "x"
click at [54, 21] on icon "button" at bounding box center [54, 19] width 11 height 11
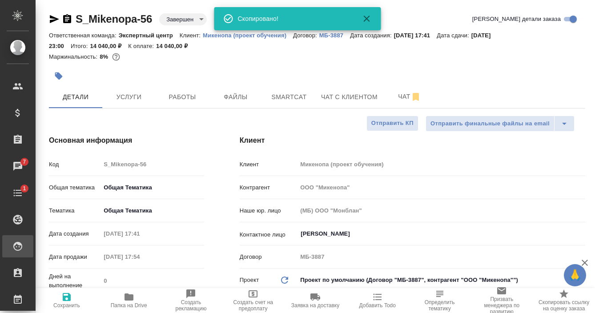
type textarea "x"
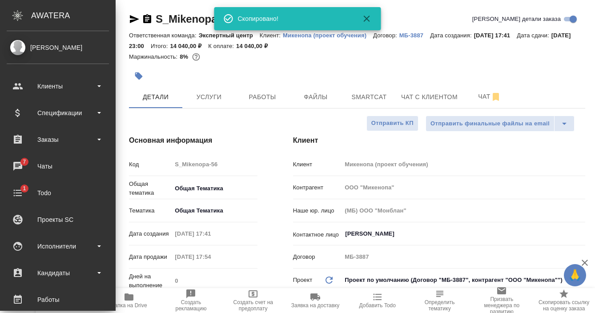
type textarea "x"
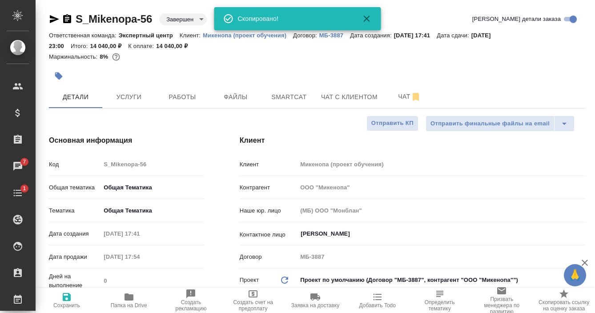
type textarea "x"
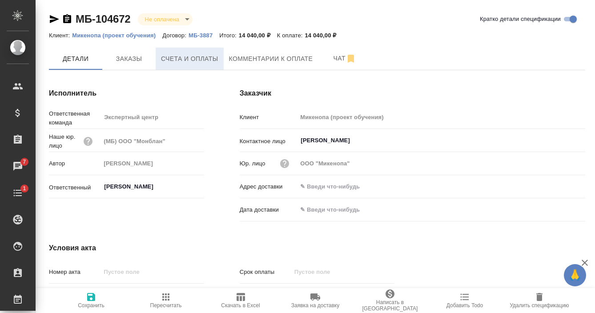
click at [202, 63] on span "Счета и оплаты" at bounding box center [189, 58] width 57 height 11
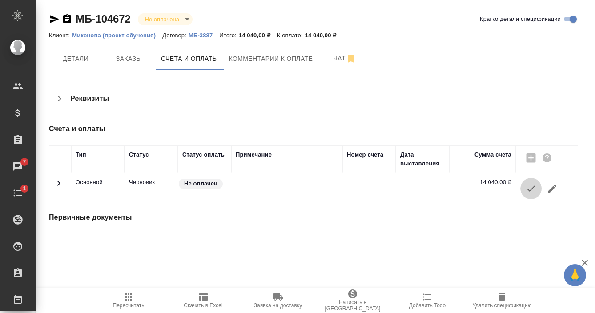
click at [526, 191] on icon "button" at bounding box center [531, 188] width 11 height 11
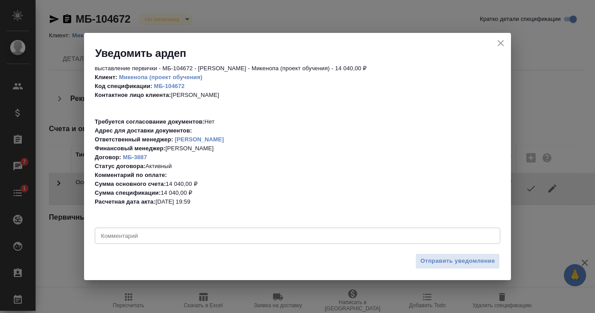
click at [144, 238] on textarea at bounding box center [297, 236] width 393 height 7
click at [154, 239] on div "Привет! x Комментарий" at bounding box center [298, 236] width 406 height 16
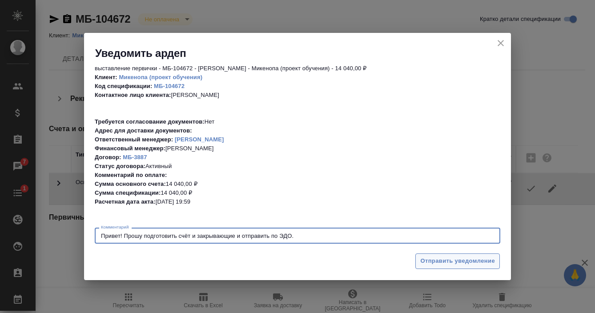
type textarea "Привет! Прошу подготовить счёт и закрывающие и отправить по ЭДО."
click at [441, 262] on span "Отправить уведомление" at bounding box center [457, 261] width 75 height 10
